Goal: Find specific page/section: Find specific page/section

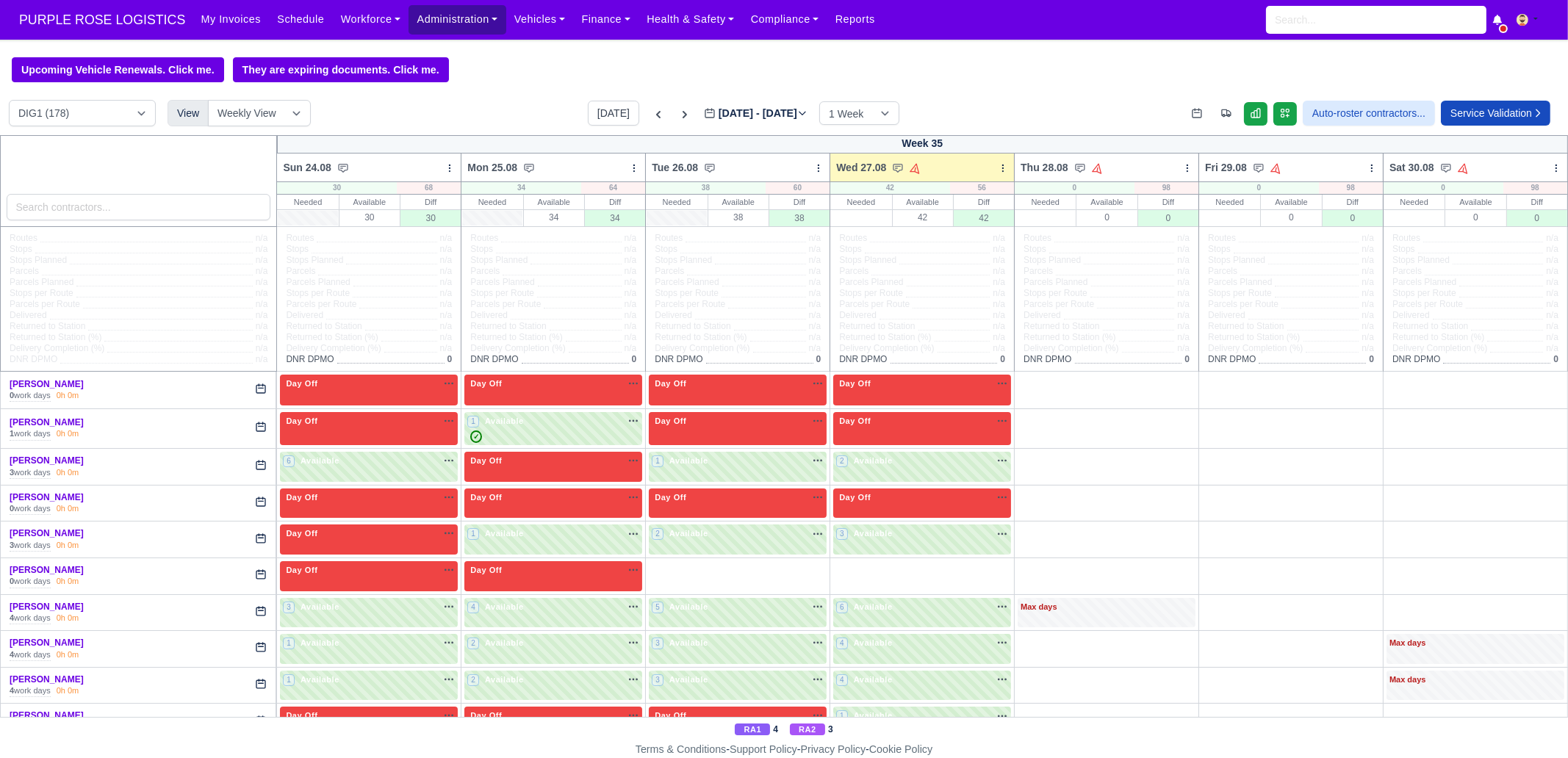
click at [437, 16] on link "Administration" at bounding box center [457, 19] width 97 height 29
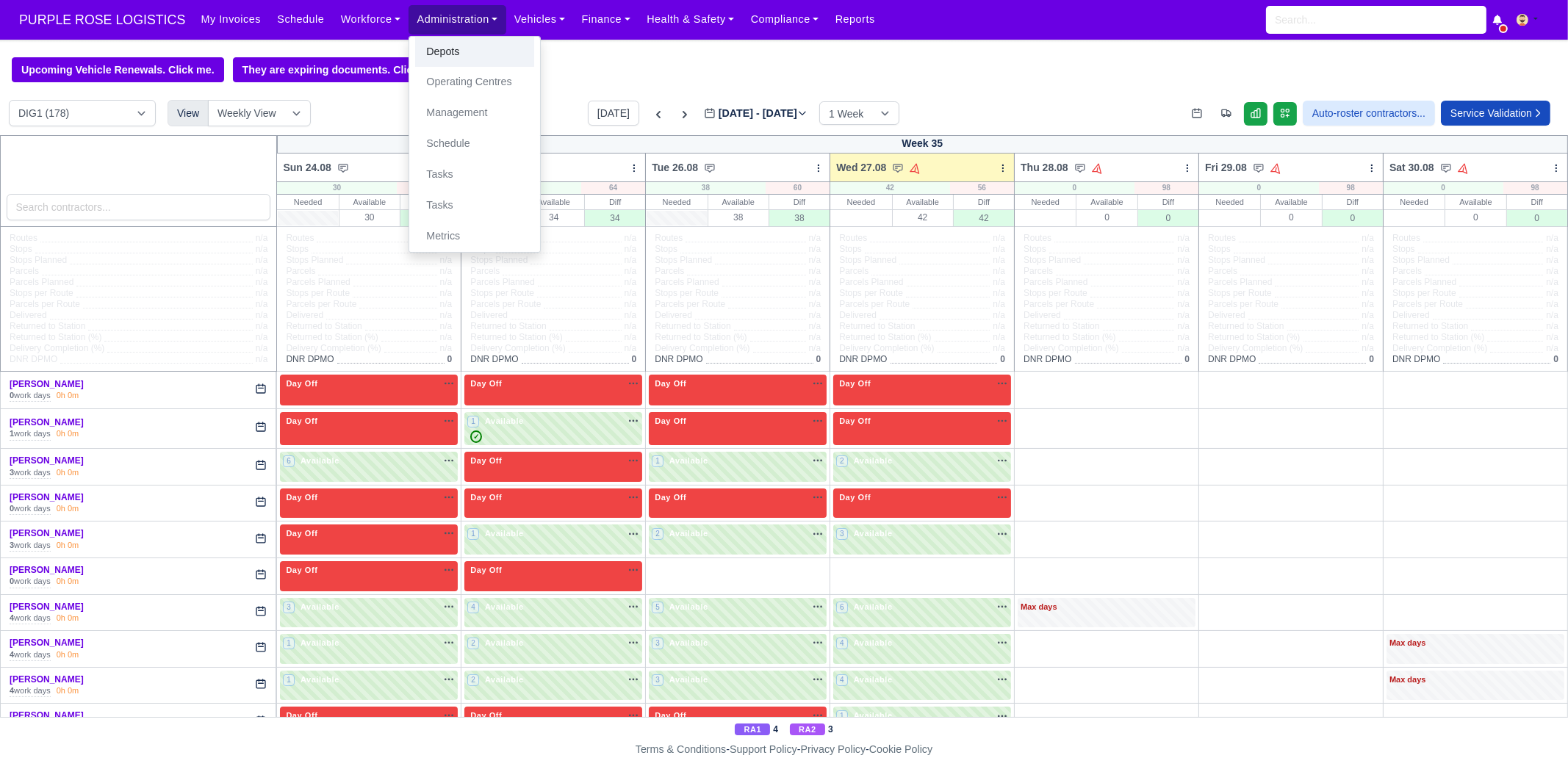
click at [445, 47] on link "Depots" at bounding box center [474, 51] width 119 height 31
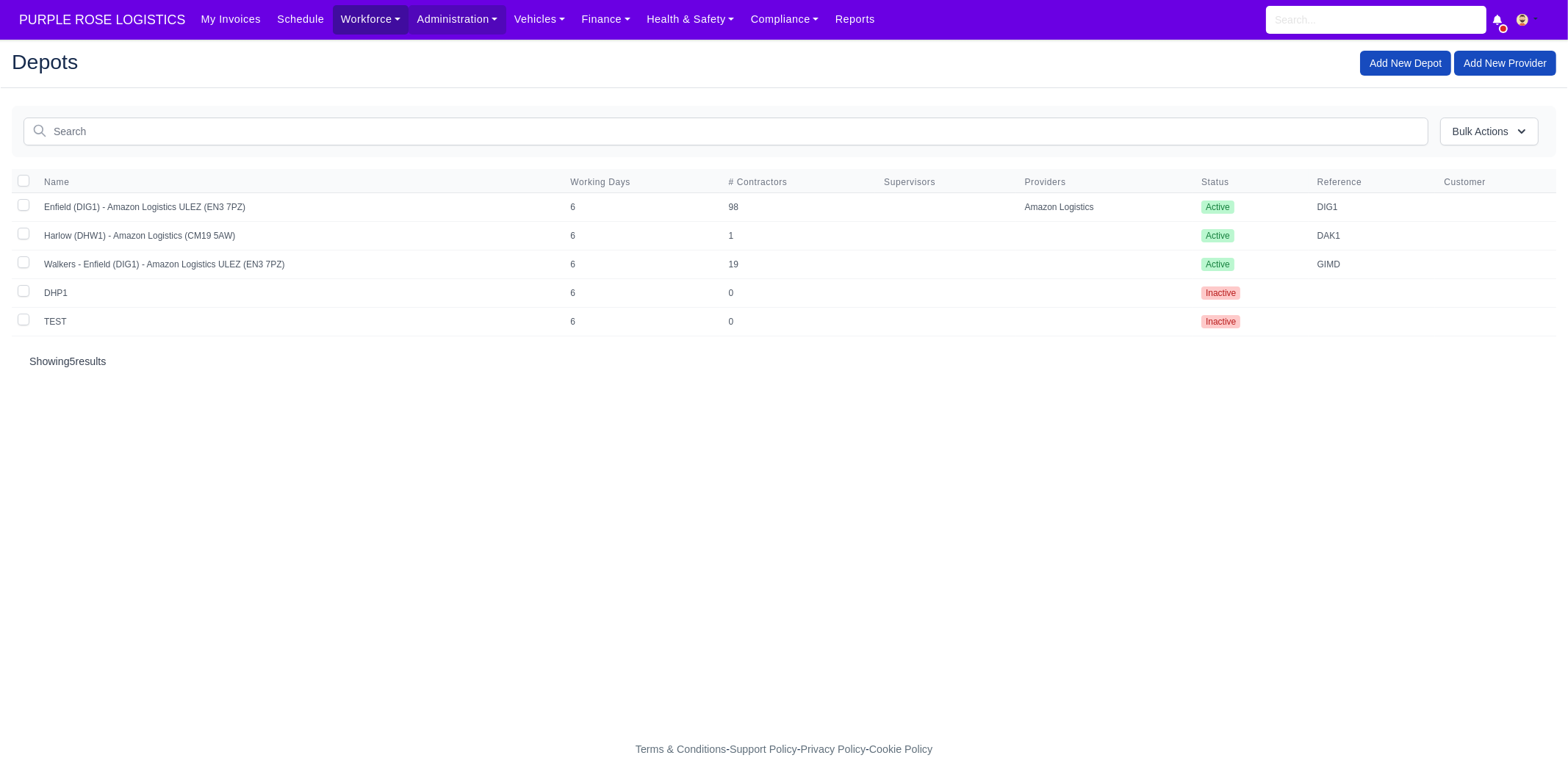
click at [371, 23] on link "Workforce" at bounding box center [371, 19] width 76 height 29
click at [352, 50] on link "Manpower" at bounding box center [398, 51] width 119 height 31
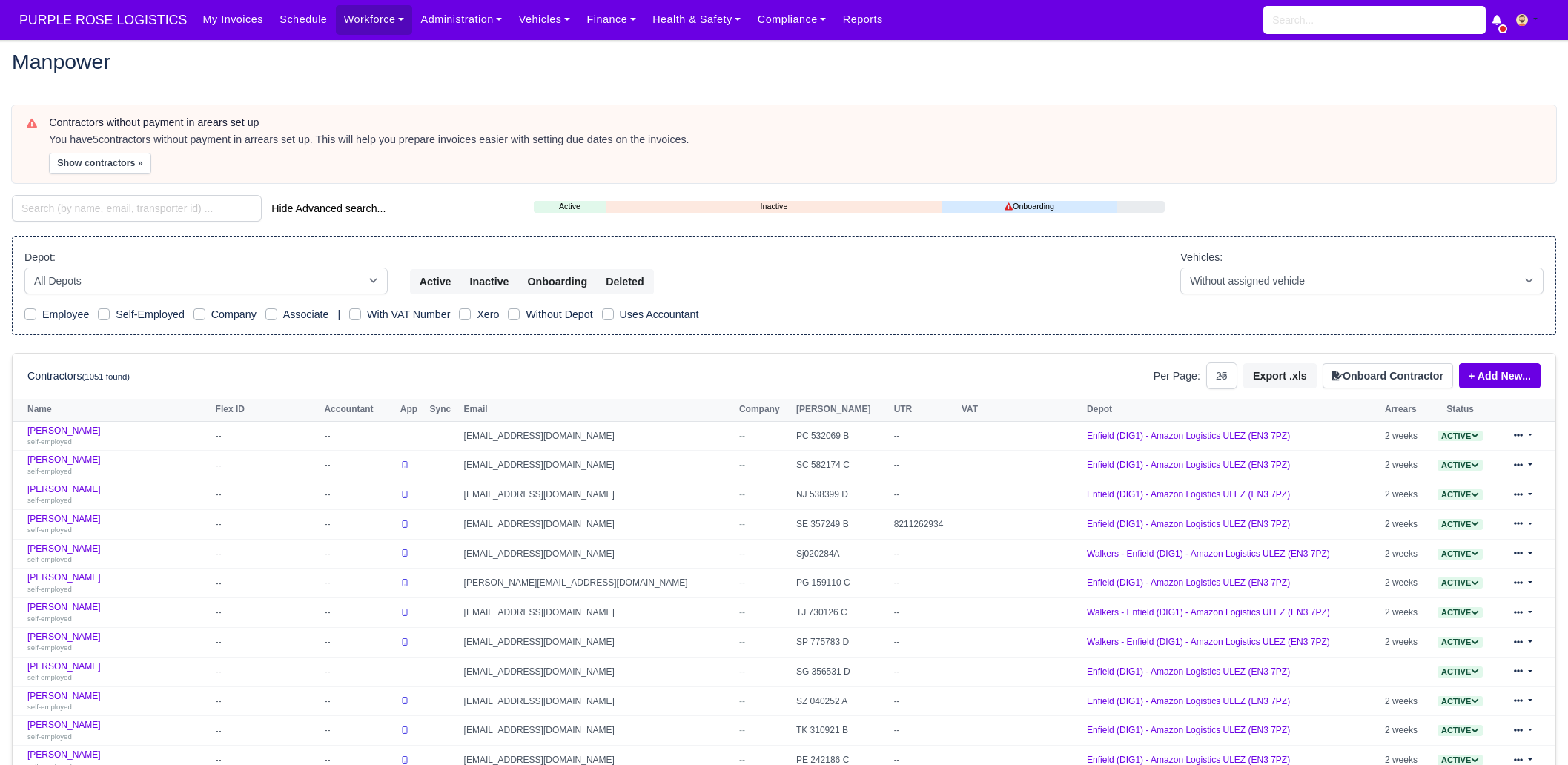
select select "25"
click at [102, 208] on input "search" at bounding box center [136, 208] width 250 height 27
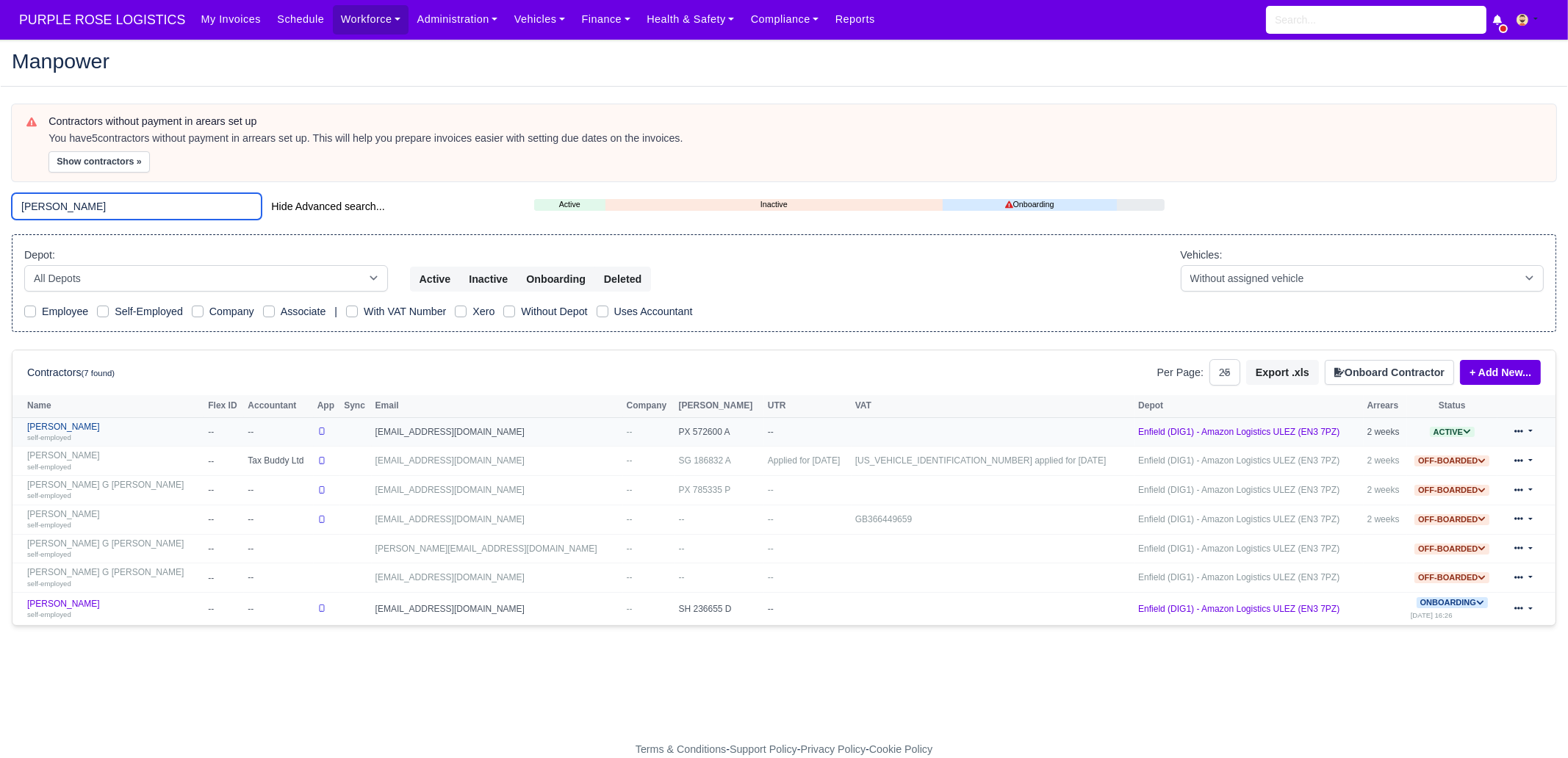
type input "aziz"
click at [81, 422] on link "Faisal Aziz self-employed" at bounding box center [114, 433] width 174 height 22
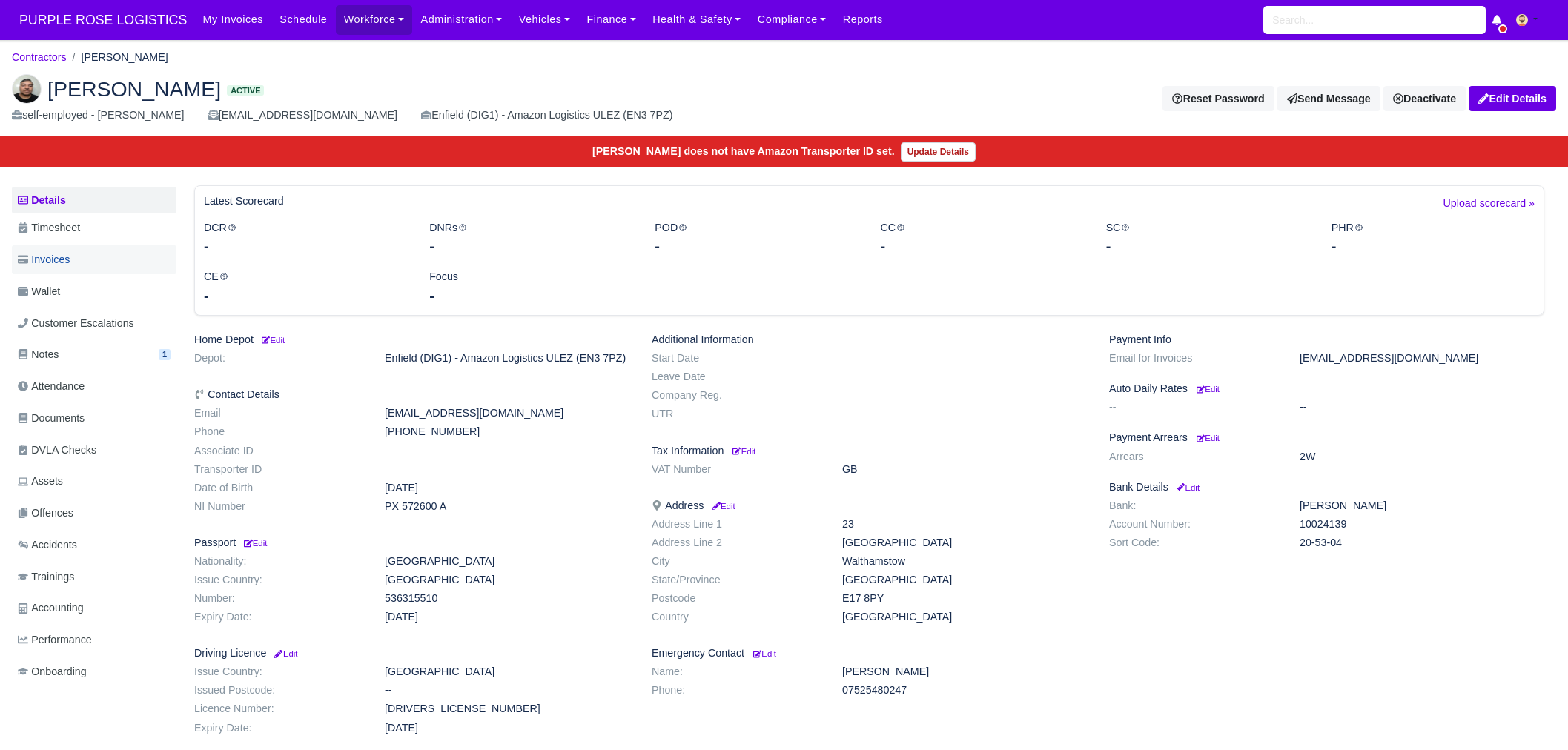
click at [60, 263] on span "Invoices" at bounding box center [44, 260] width 52 height 17
